Goal: Navigation & Orientation: Find specific page/section

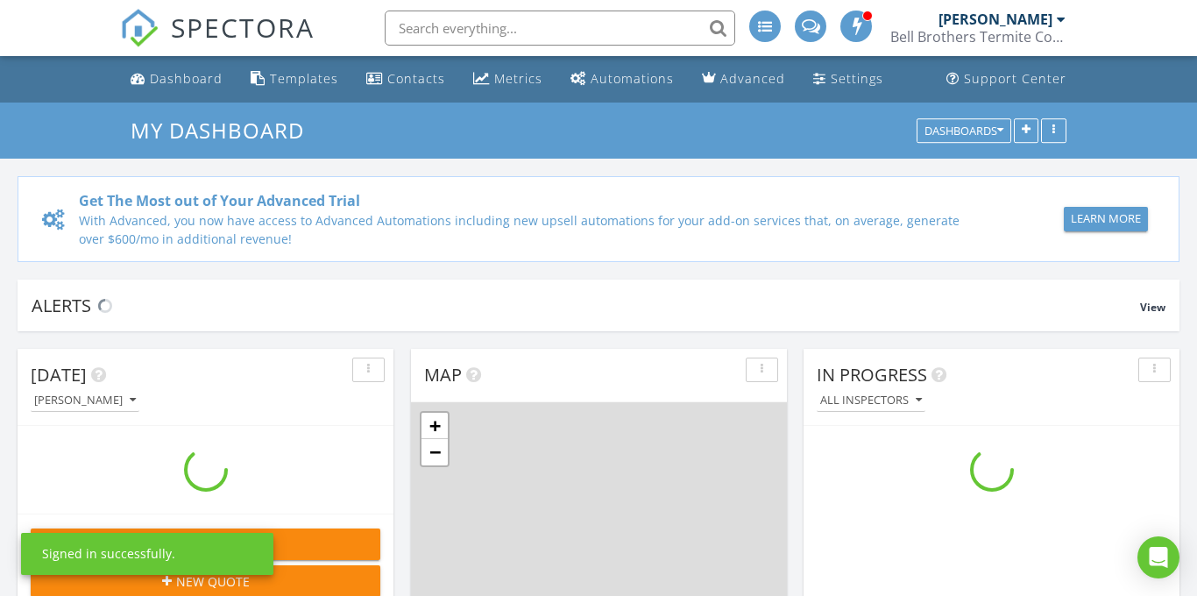
scroll to position [1596, 1198]
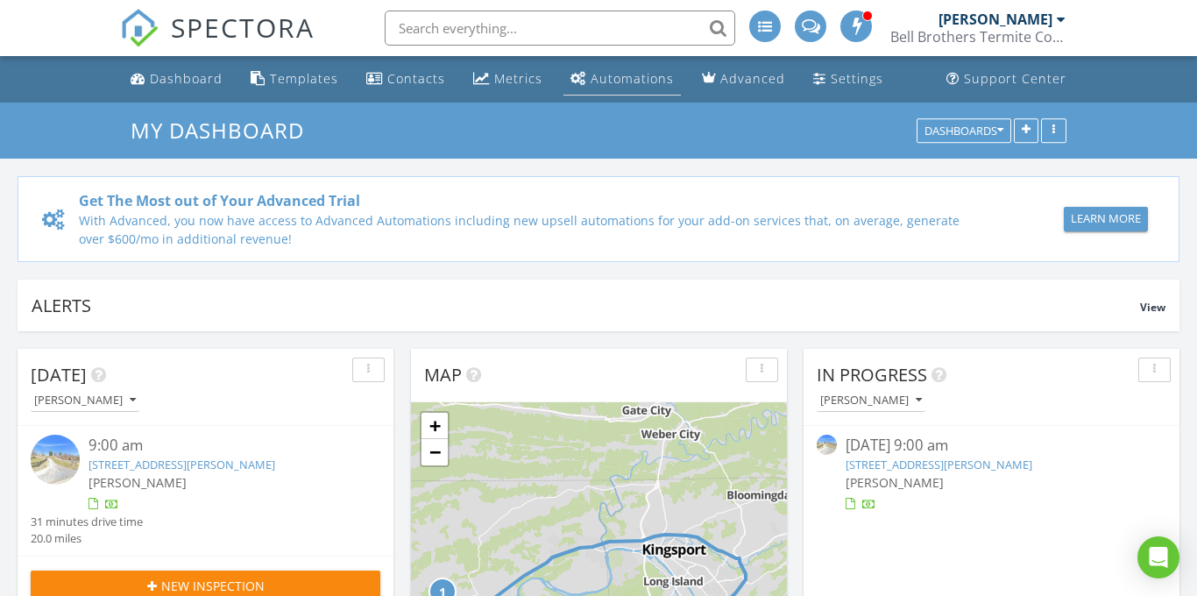
click at [623, 84] on div "Automations" at bounding box center [632, 78] width 83 height 17
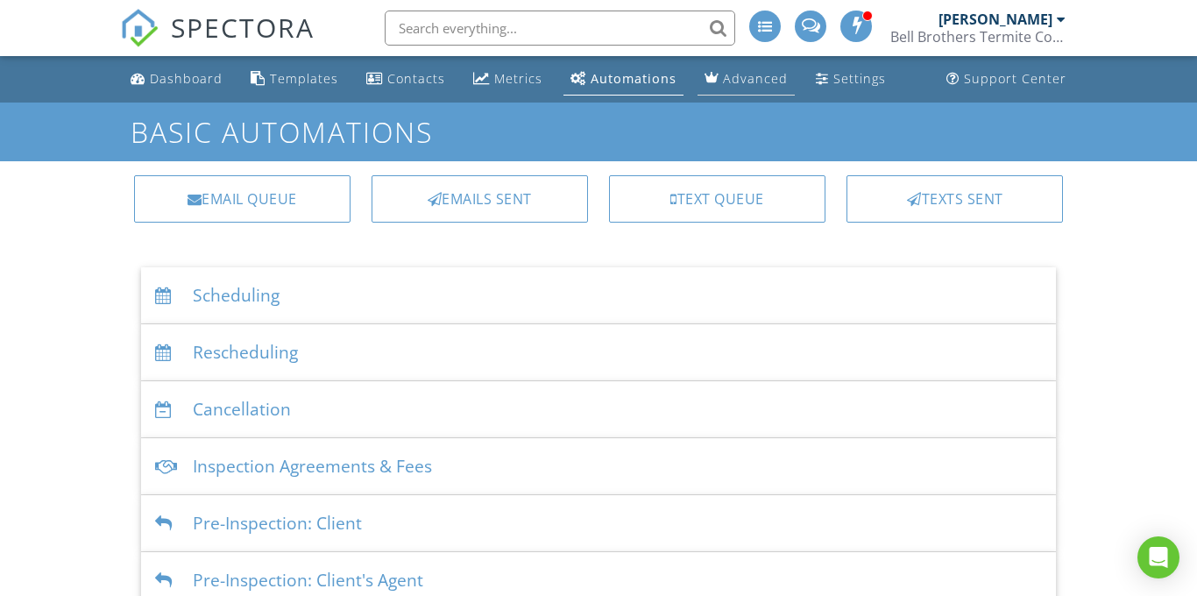
click at [736, 80] on div "Advanced" at bounding box center [755, 78] width 65 height 17
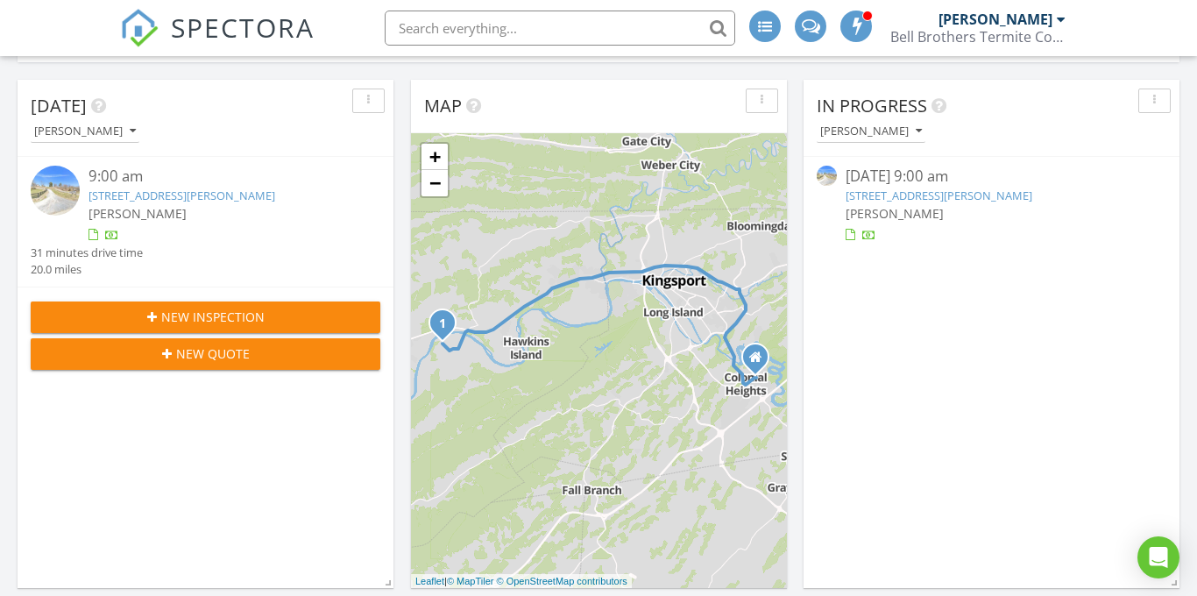
scroll to position [331, 0]
